Goal: Check status

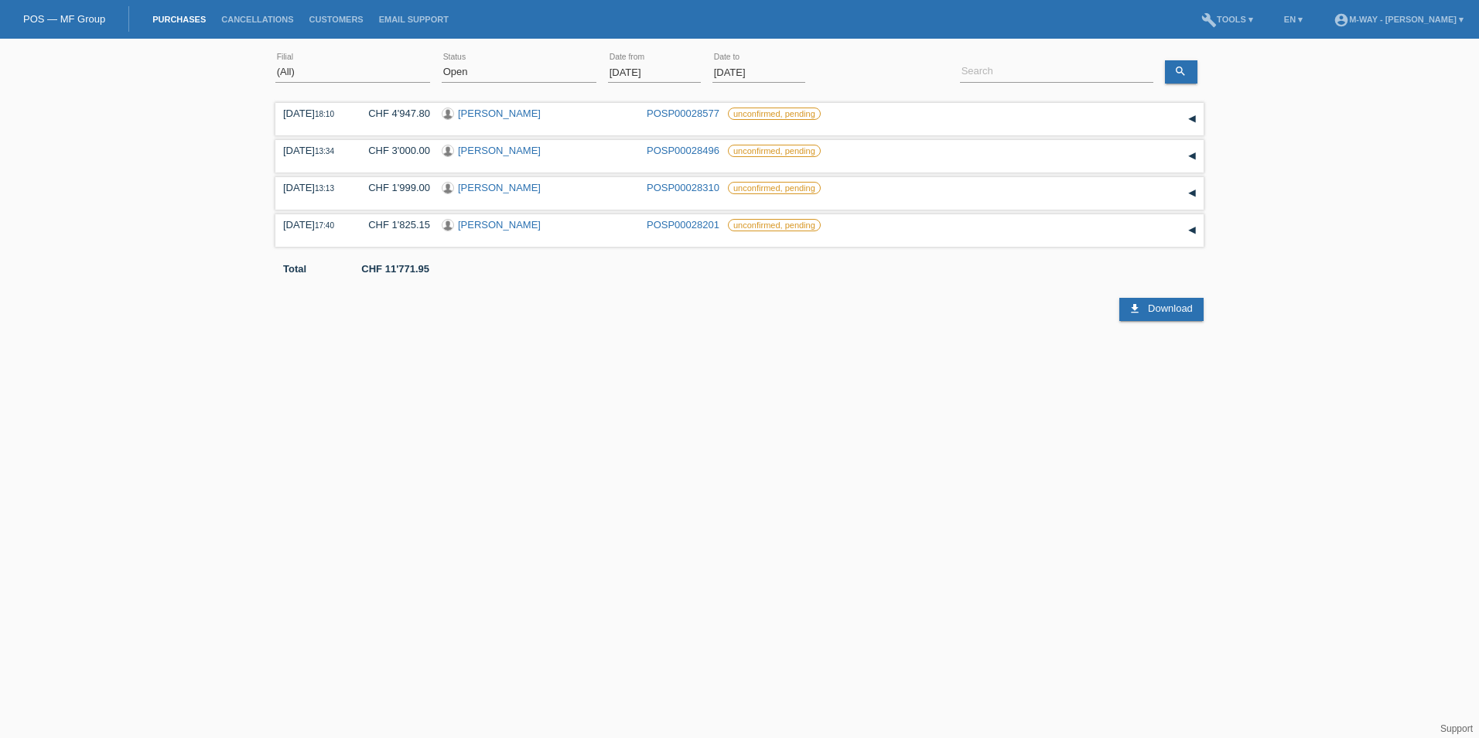
click at [638, 76] on input "01.10.2025" at bounding box center [654, 72] width 93 height 19
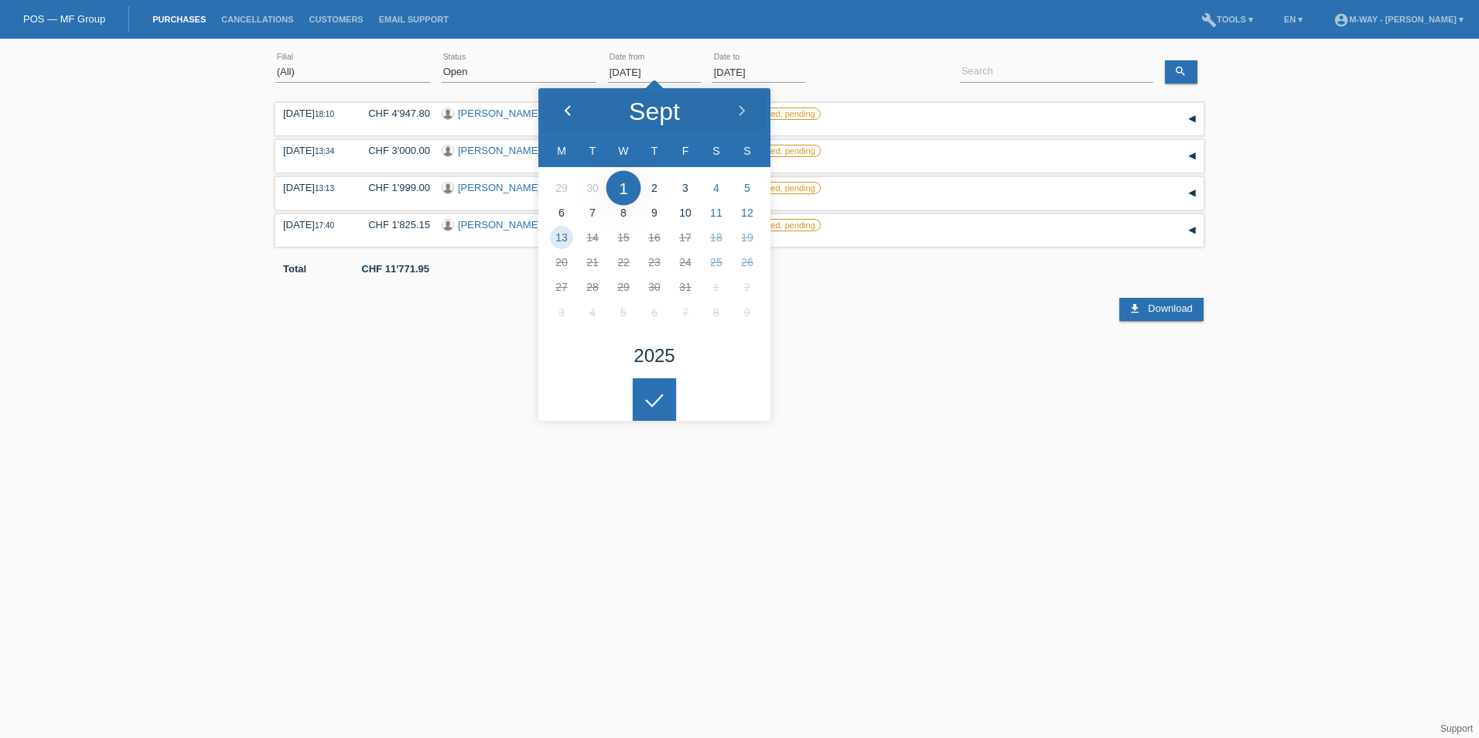
click at [566, 113] on icon at bounding box center [568, 111] width 12 height 12
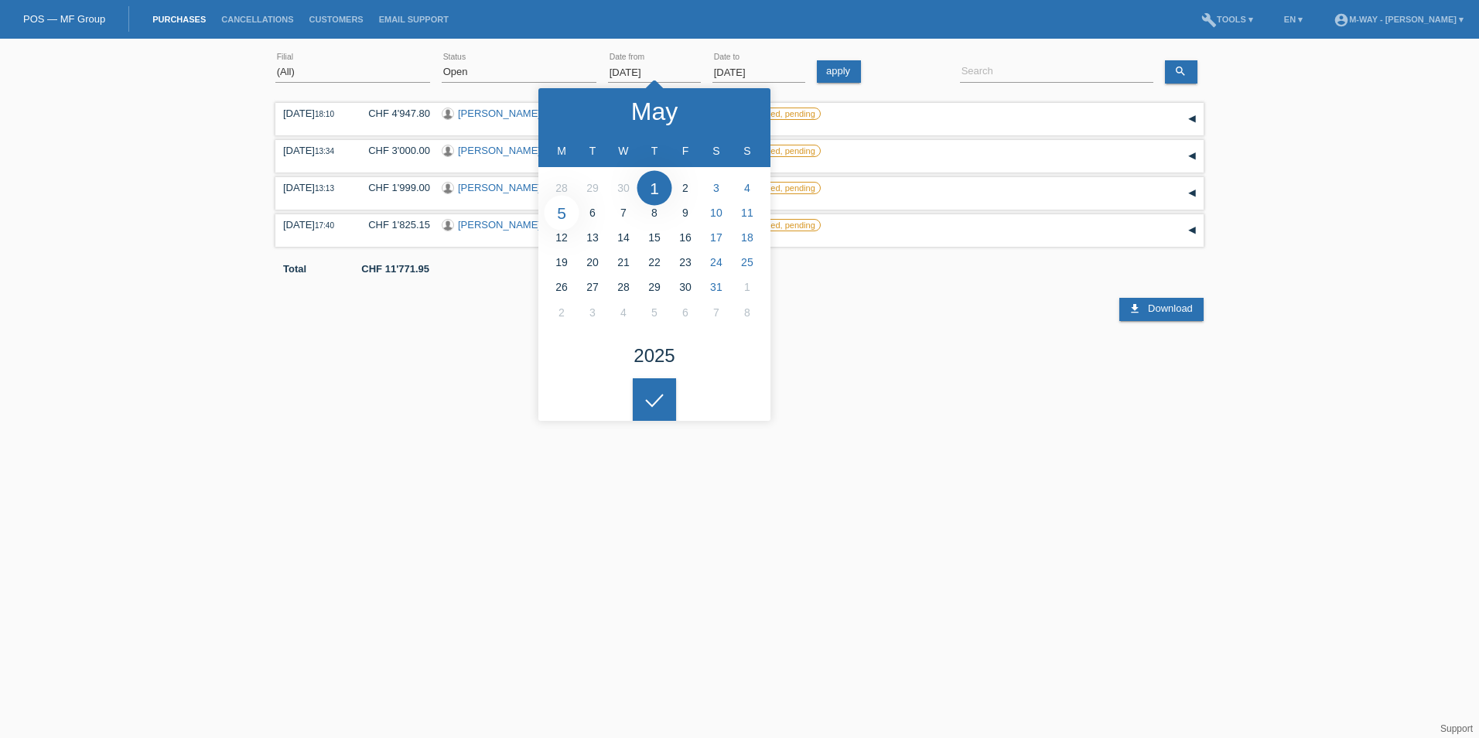
type input "05.05.2025"
click at [537, 66] on select "(All) New Open Returned Stepped back / Cancelled Completed" at bounding box center [519, 72] width 155 height 19
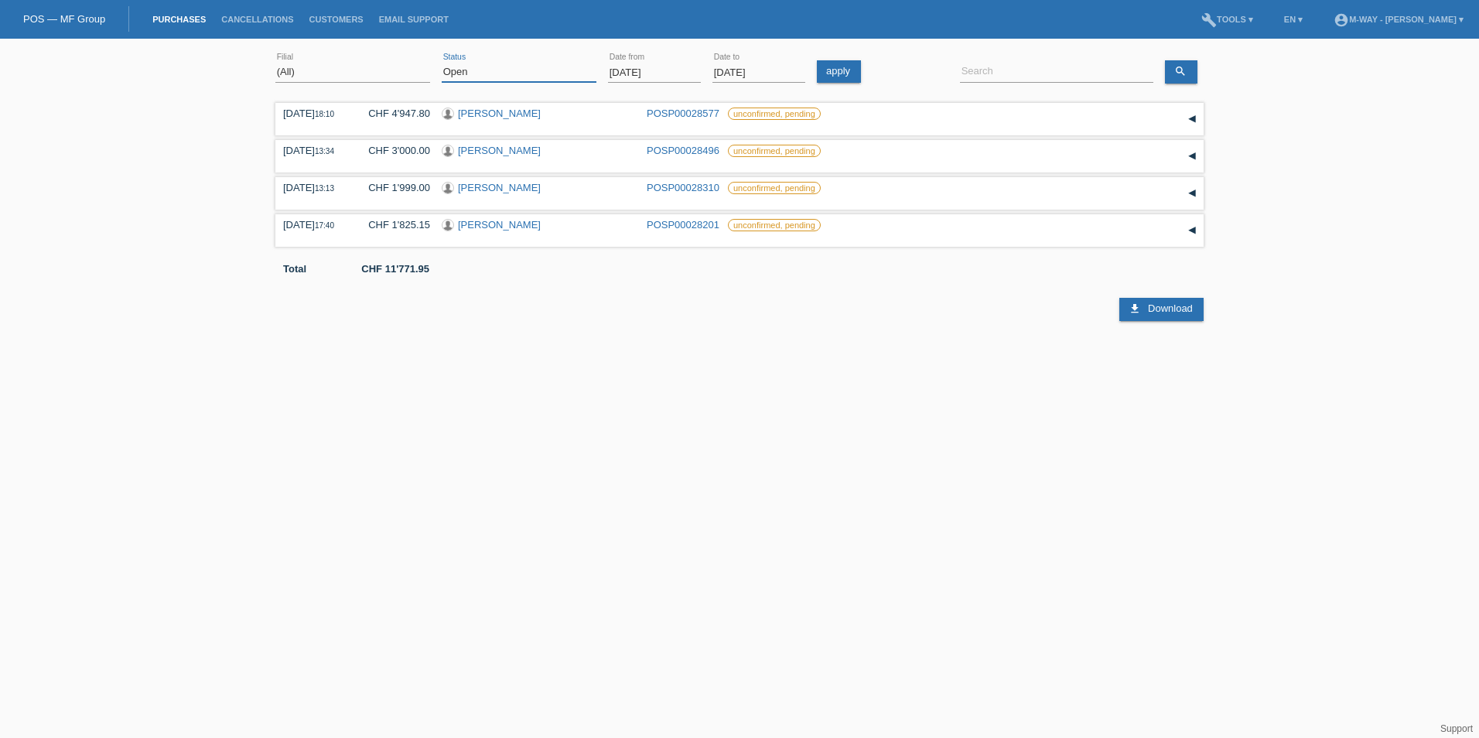
select select "ALL"
click at [442, 63] on select "(All) New Open Returned Stepped back / Cancelled Completed" at bounding box center [519, 72] width 155 height 19
click at [996, 70] on input at bounding box center [1056, 72] width 193 height 19
type input "vinh"
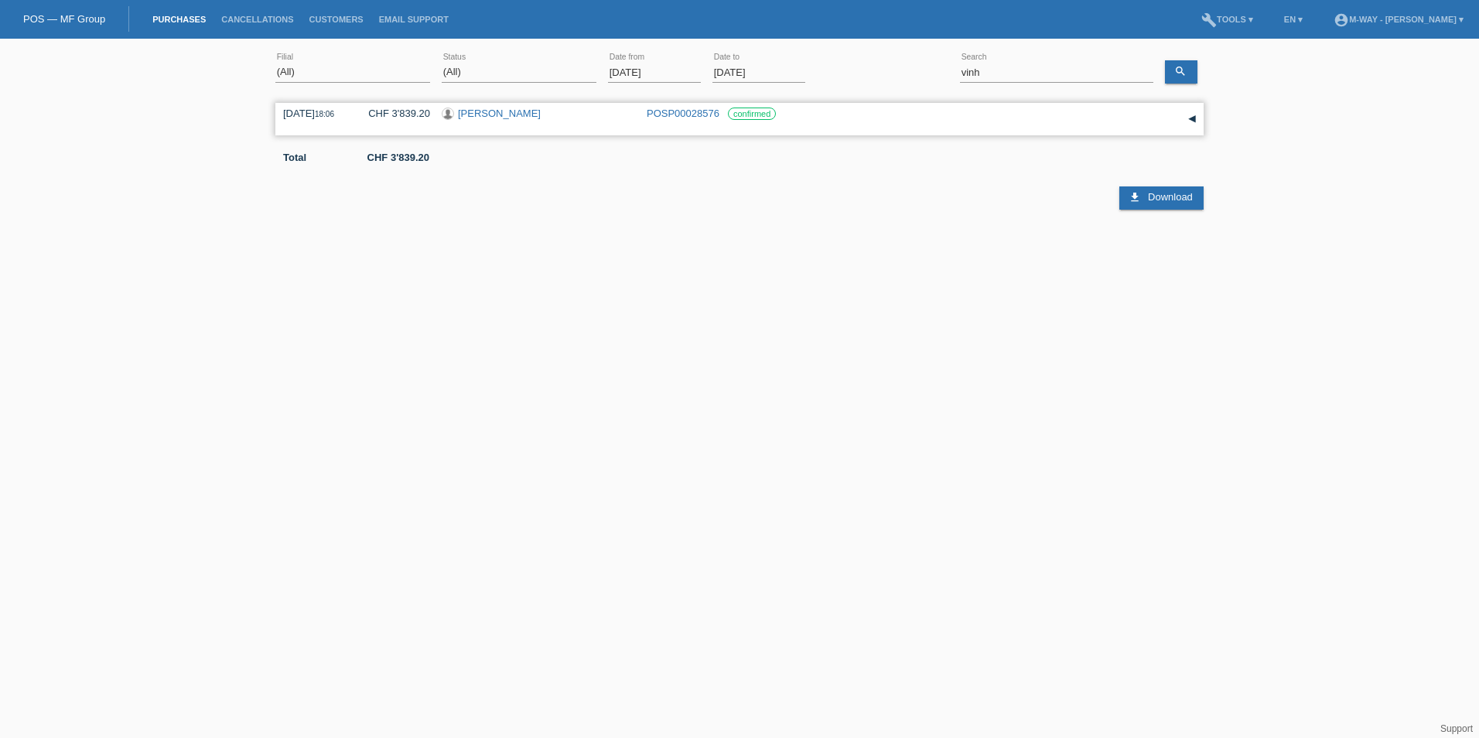
click at [469, 113] on link "[PERSON_NAME]" at bounding box center [499, 114] width 83 height 12
